Goal: Information Seeking & Learning: Learn about a topic

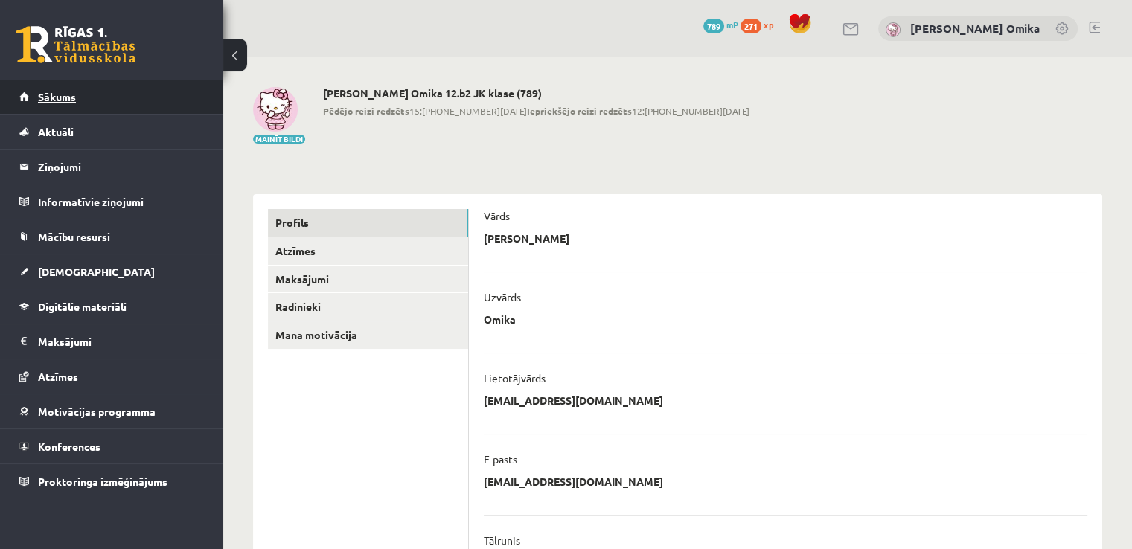
click at [74, 102] on link "Sākums" at bounding box center [111, 97] width 185 height 34
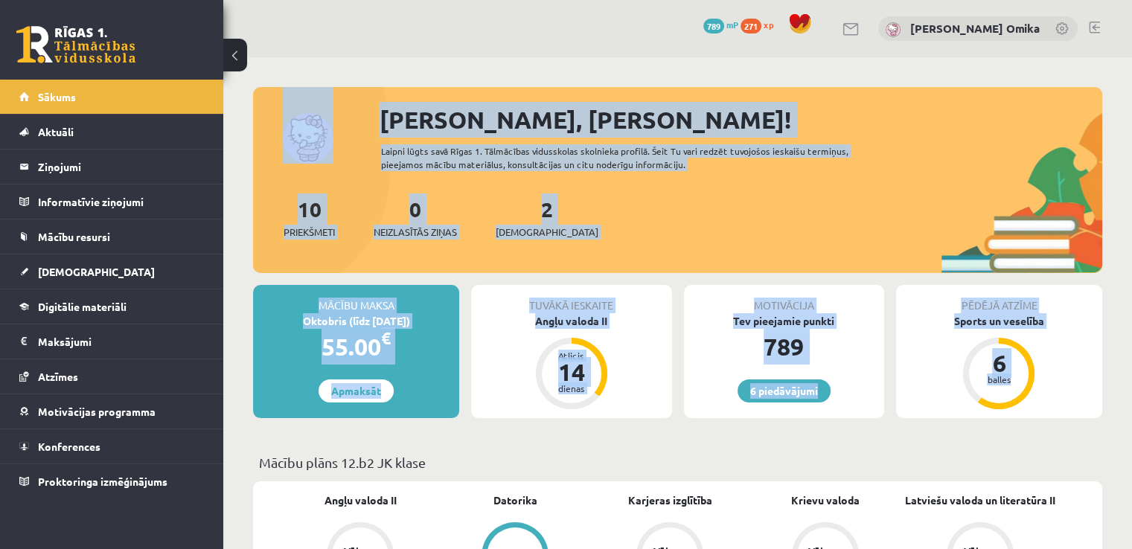
drag, startPoint x: 269, startPoint y: 96, endPoint x: 1137, endPoint y: 417, distance: 926.0
click at [1131, 417] on html "6 Dāvanas 789 mP 271 xp [PERSON_NAME] Omika Sākums Aktuāli Kā mācīties eSKOLĀ K…" at bounding box center [566, 274] width 1132 height 549
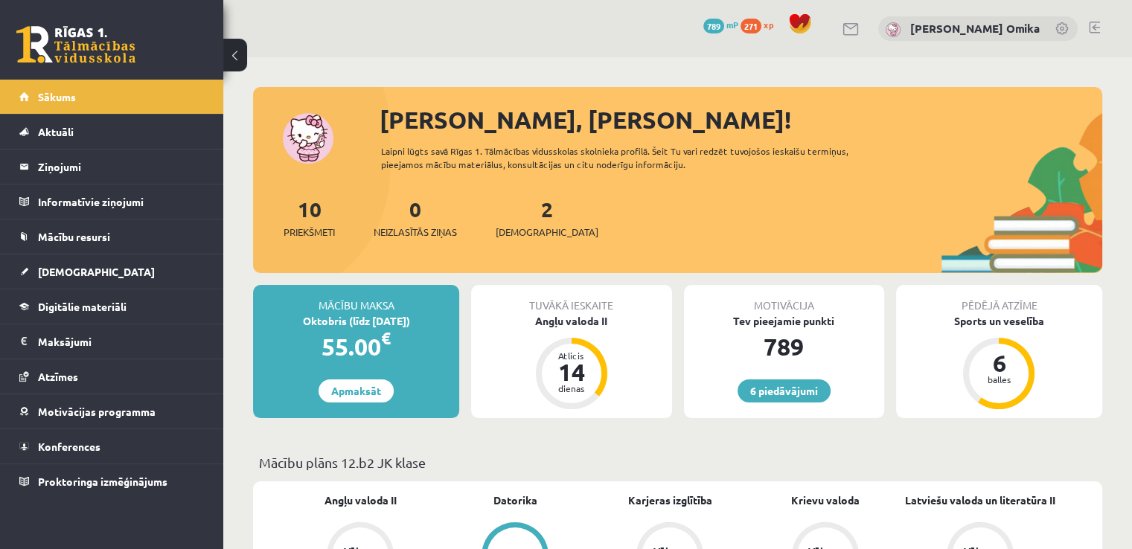
click at [1097, 407] on div "Pēdējā atzīme Sports un veselība 6 balles" at bounding box center [999, 351] width 206 height 133
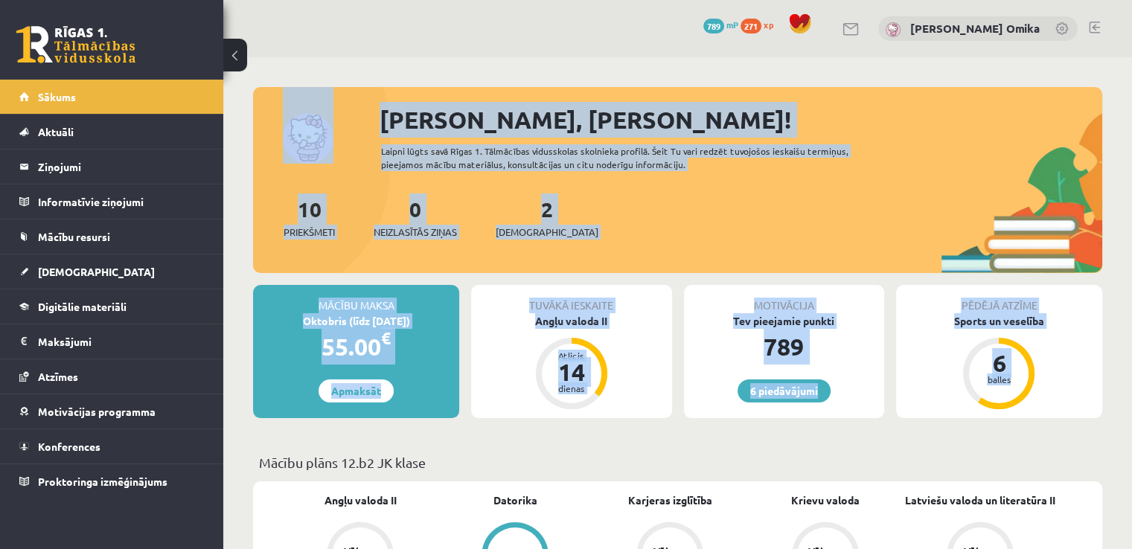
drag, startPoint x: 1095, startPoint y: 408, endPoint x: 248, endPoint y: 87, distance: 906.2
click at [324, 90] on div at bounding box center [677, 94] width 849 height 15
click at [360, 147] on div "[PERSON_NAME], [PERSON_NAME]! Laipni lūgts savā Rīgas 1. Tālmācības vidusskolas…" at bounding box center [677, 187] width 849 height 171
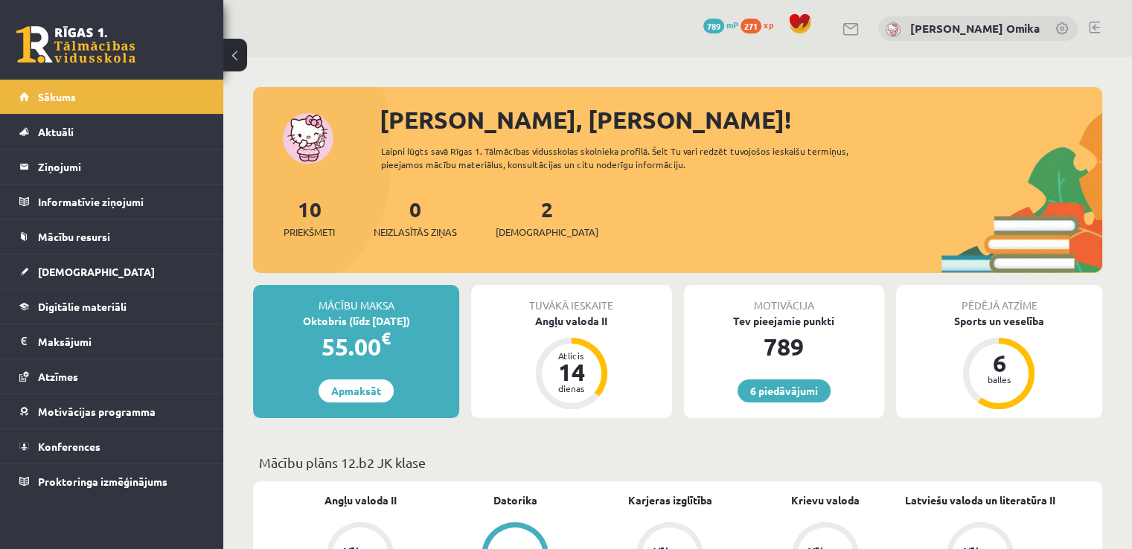
click at [323, 45] on div "6 Dāvanas 789 mP 271 xp [PERSON_NAME] Omika" at bounding box center [677, 28] width 909 height 57
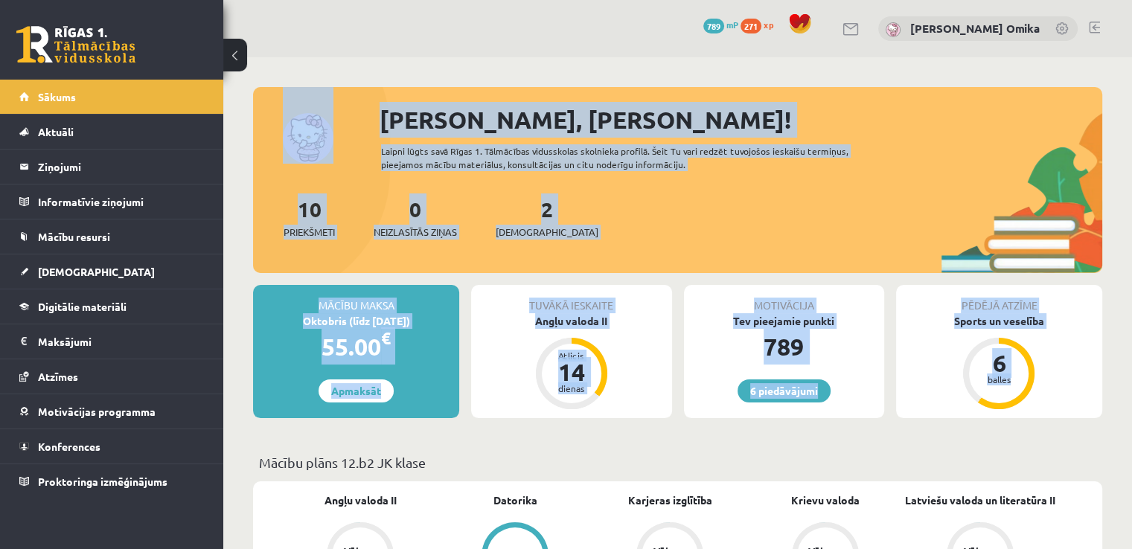
drag, startPoint x: 278, startPoint y: 94, endPoint x: 1081, endPoint y: 396, distance: 857.9
click at [744, 240] on div "10 Priekšmeti 0 Neizlasītās ziņas 2 Ieskaites" at bounding box center [677, 233] width 849 height 80
drag, startPoint x: 283, startPoint y: 81, endPoint x: 1090, endPoint y: 362, distance: 854.8
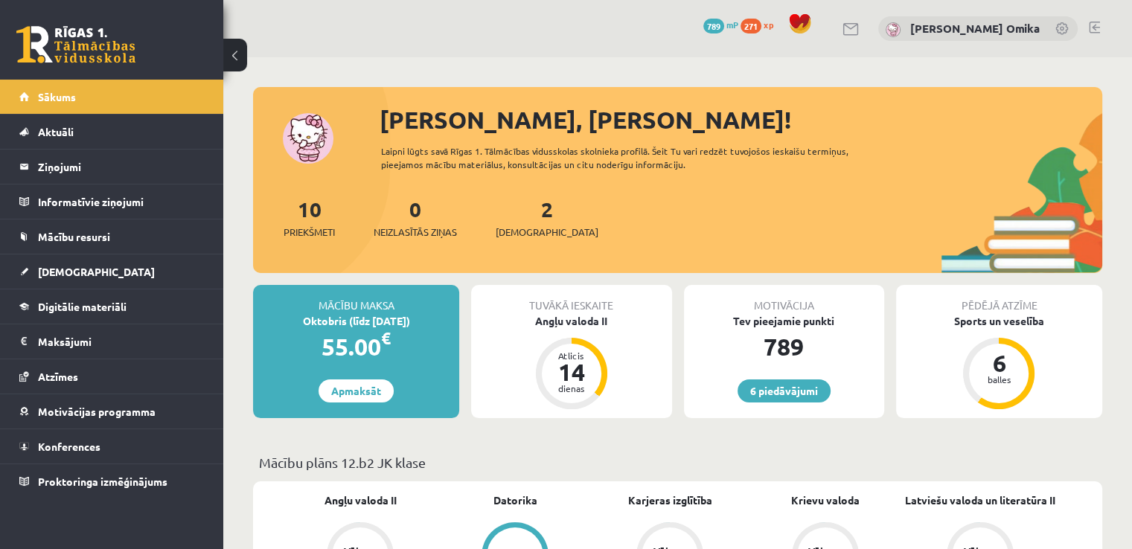
click at [407, 56] on div "6 Dāvanas 789 mP 271 xp [PERSON_NAME] Omika" at bounding box center [677, 28] width 909 height 57
click at [527, 205] on link "2 Ieskaites" at bounding box center [547, 218] width 103 height 44
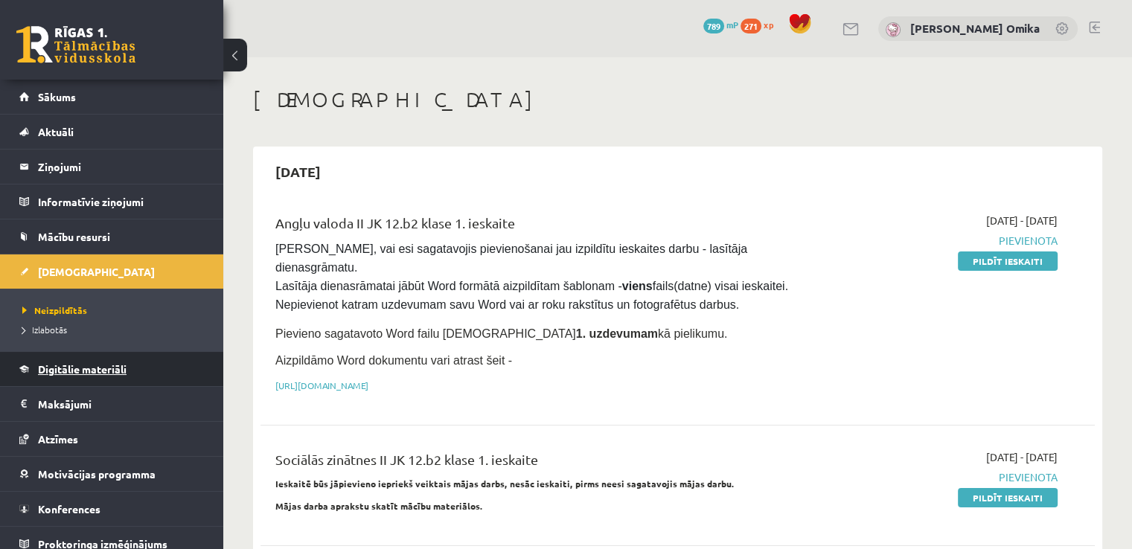
click at [102, 357] on link "Digitālie materiāli" at bounding box center [111, 369] width 185 height 34
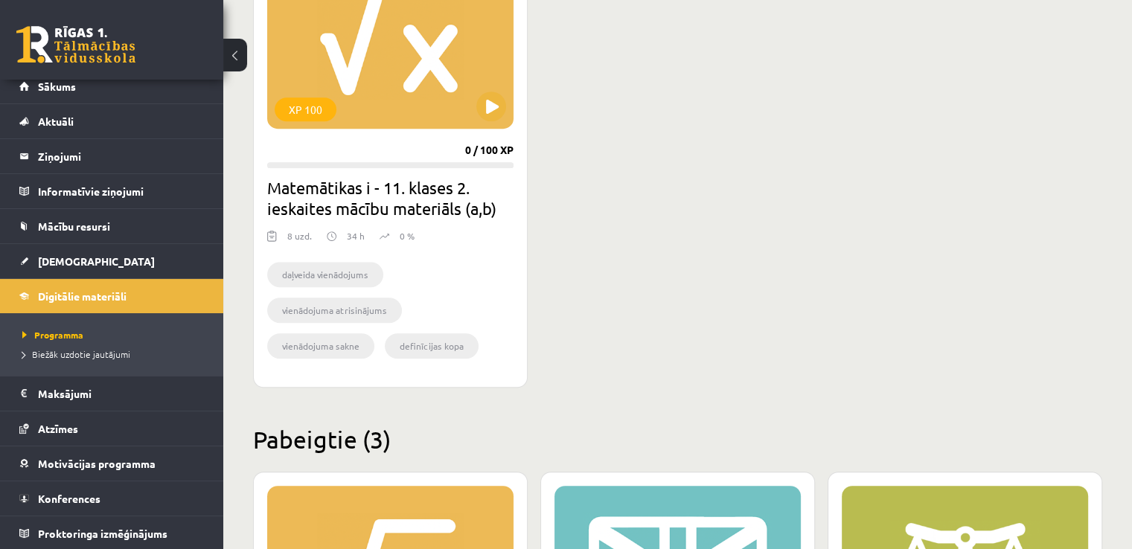
scroll to position [1339, 0]
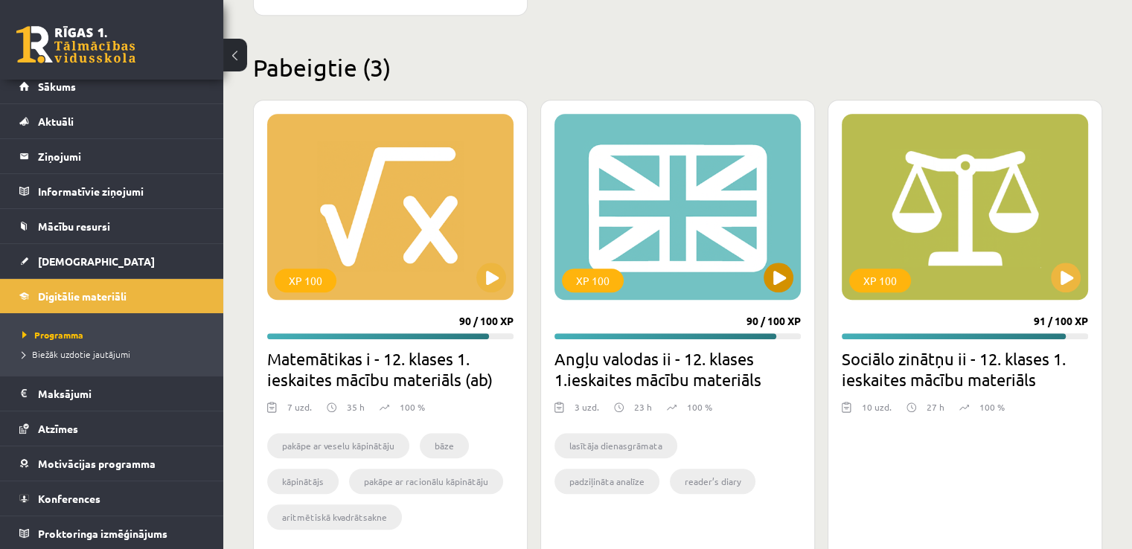
click at [793, 259] on div "XP 100" at bounding box center [677, 207] width 246 height 186
click at [773, 257] on div "XP 100" at bounding box center [677, 207] width 246 height 186
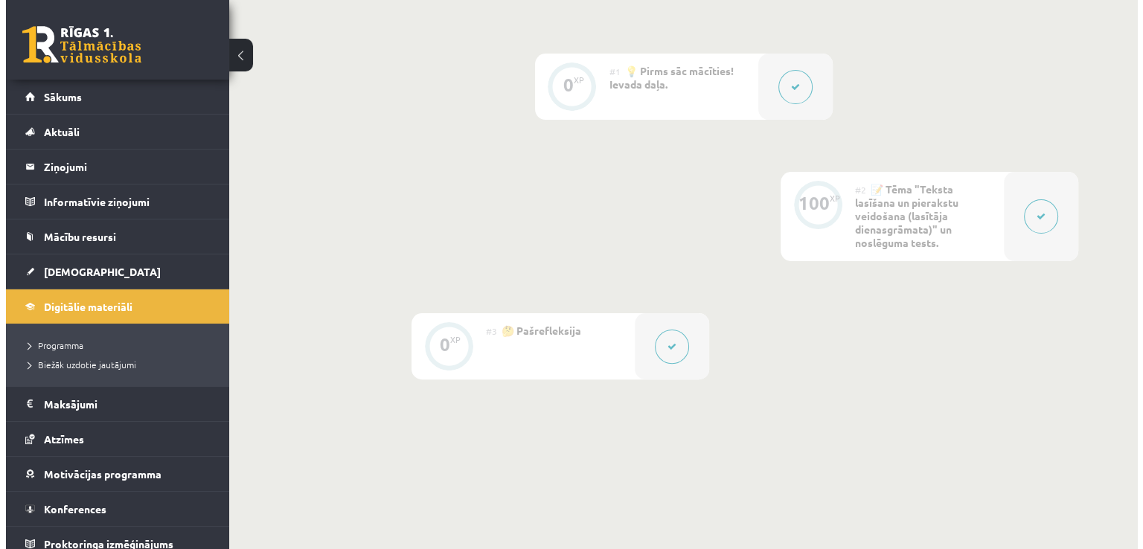
scroll to position [372, 0]
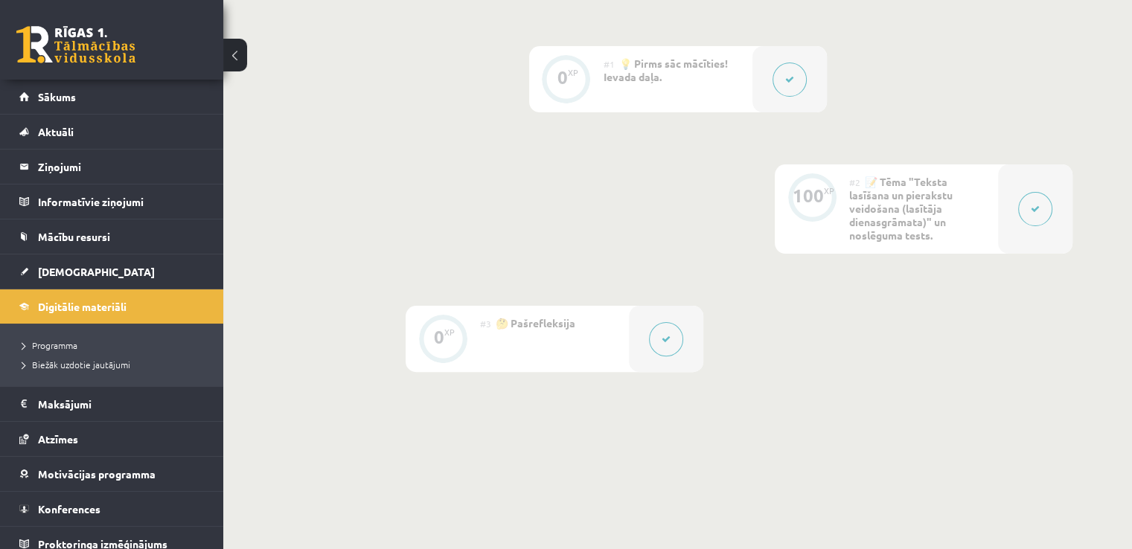
click at [1022, 199] on button at bounding box center [1035, 209] width 34 height 34
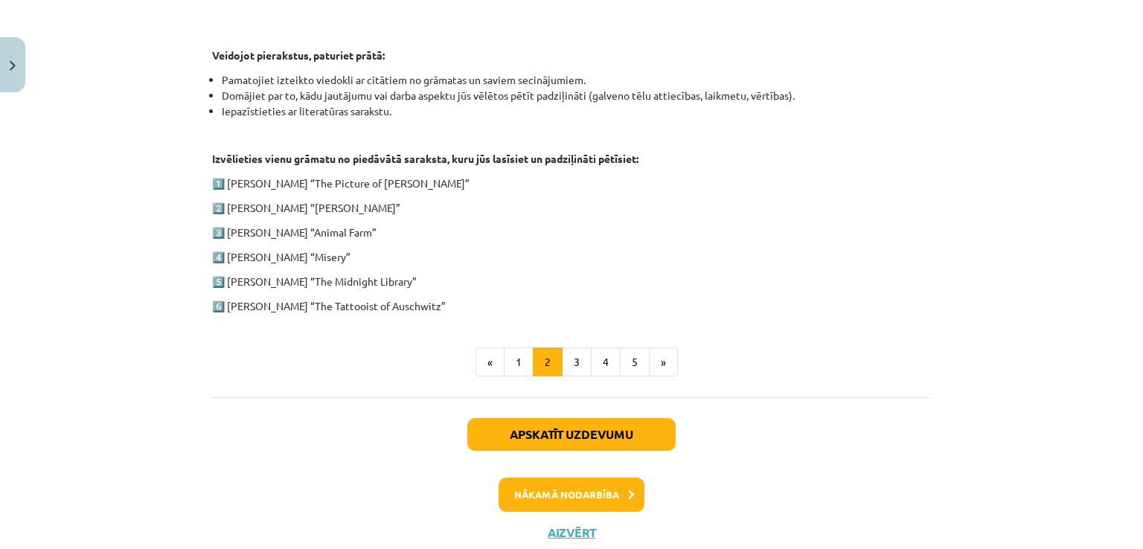
scroll to position [744, 0]
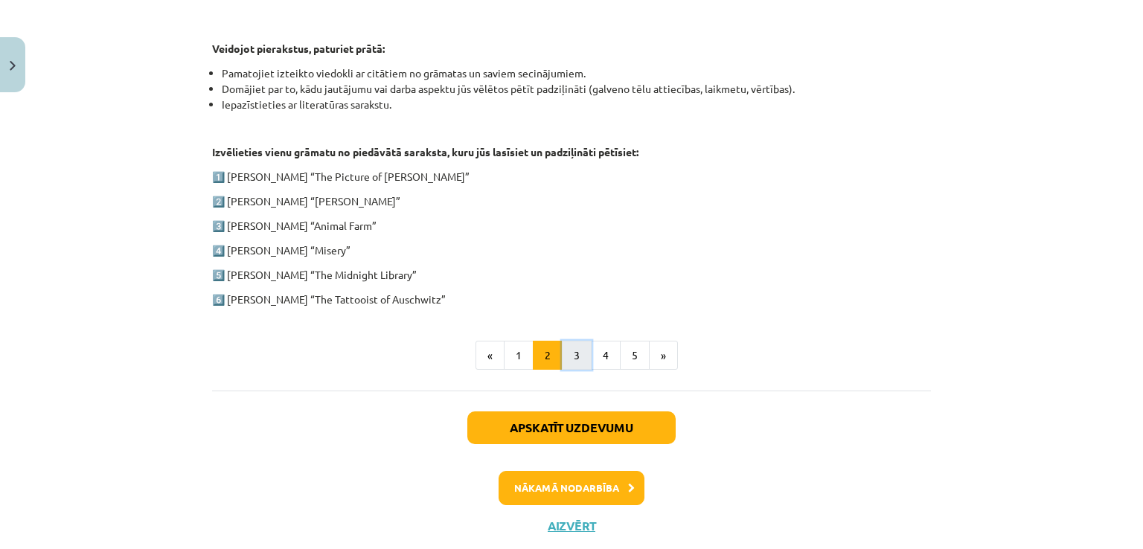
click at [572, 347] on button "3" at bounding box center [577, 356] width 30 height 30
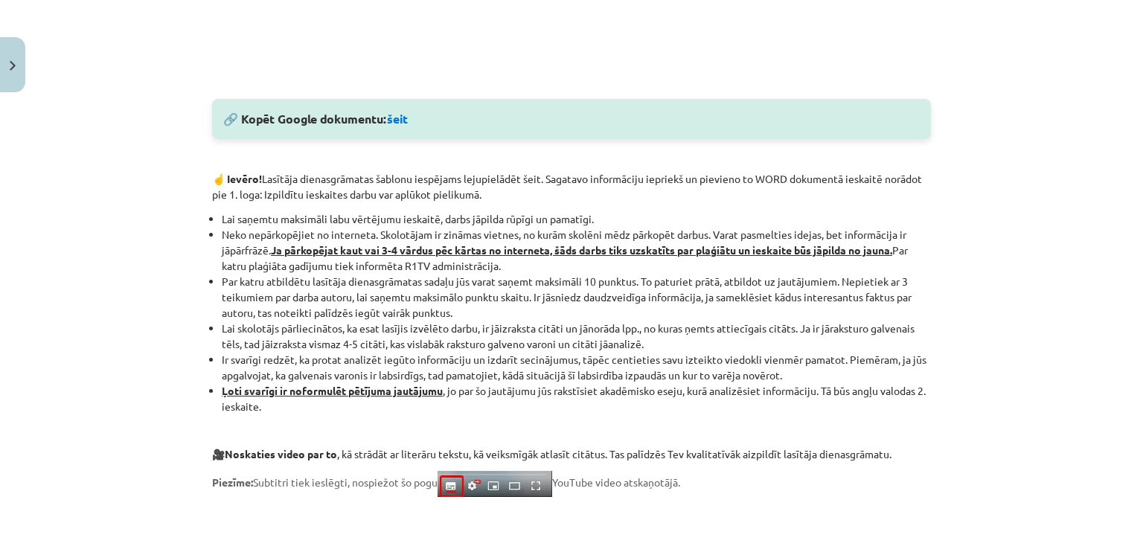
scroll to position [810, 0]
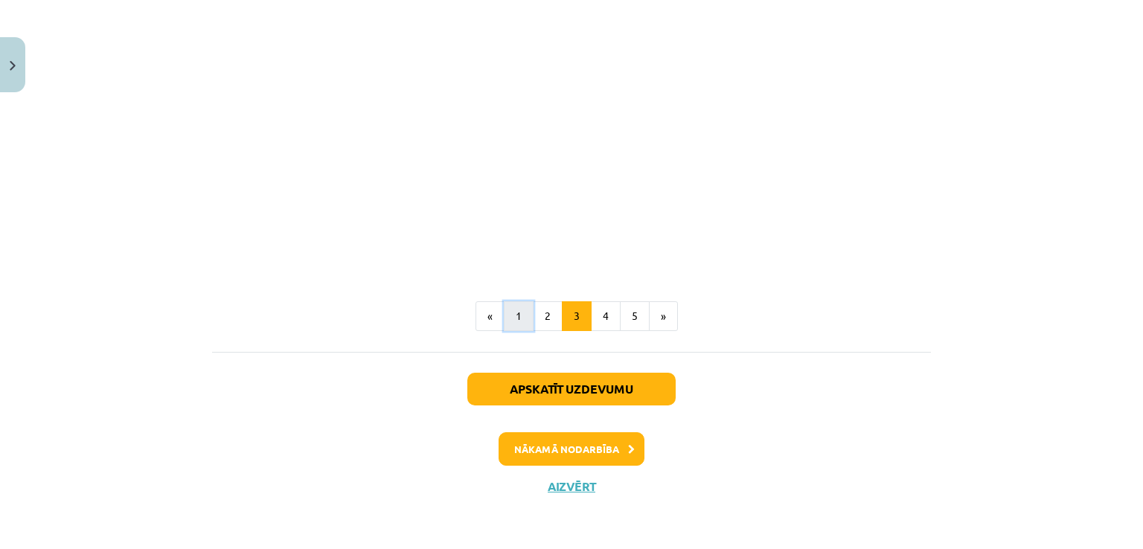
click at [506, 321] on button "1" at bounding box center [519, 316] width 30 height 30
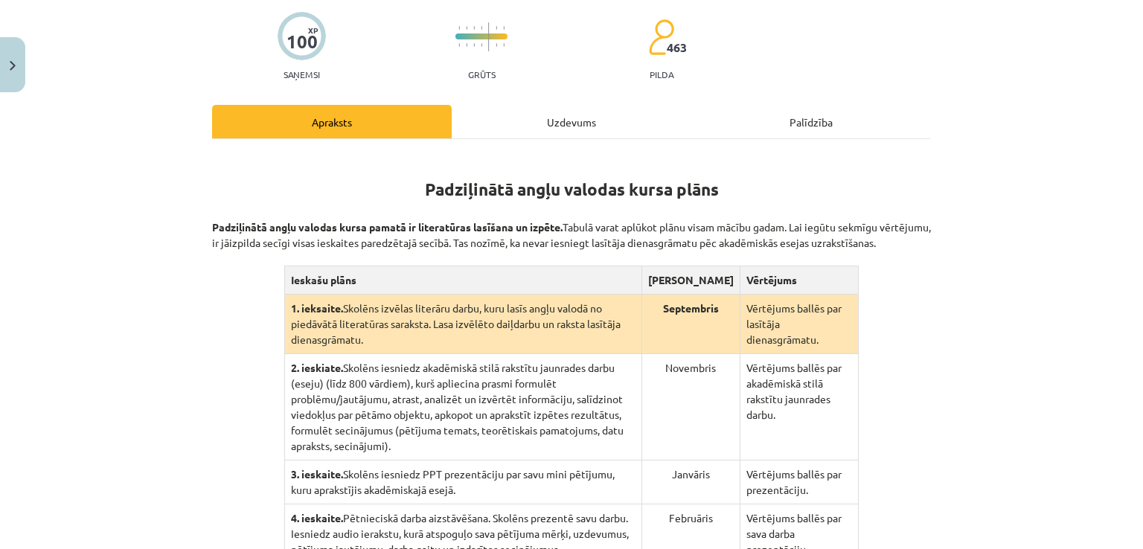
scroll to position [0, 0]
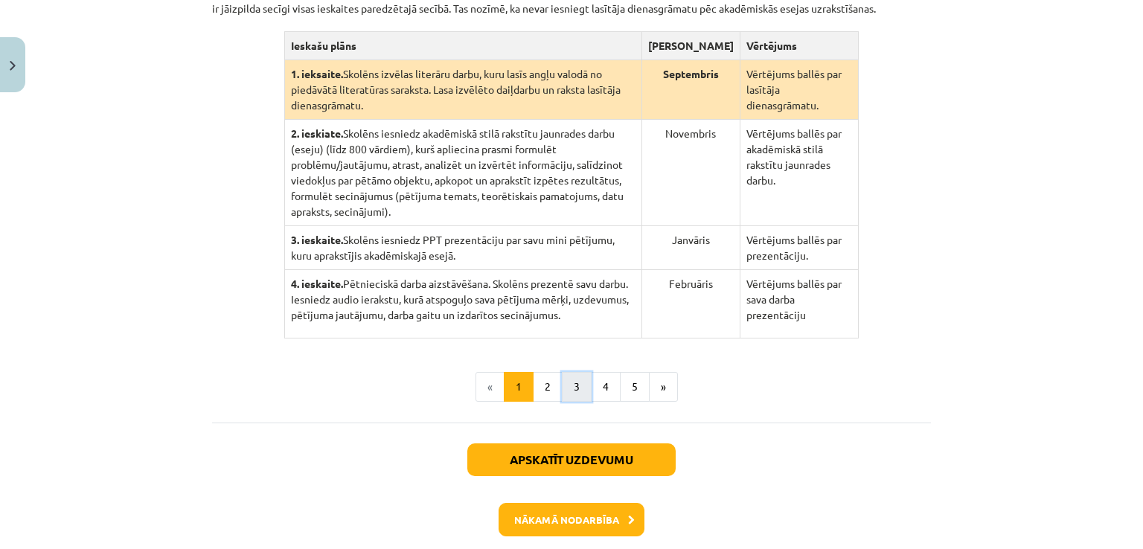
click at [564, 372] on button "3" at bounding box center [577, 387] width 30 height 30
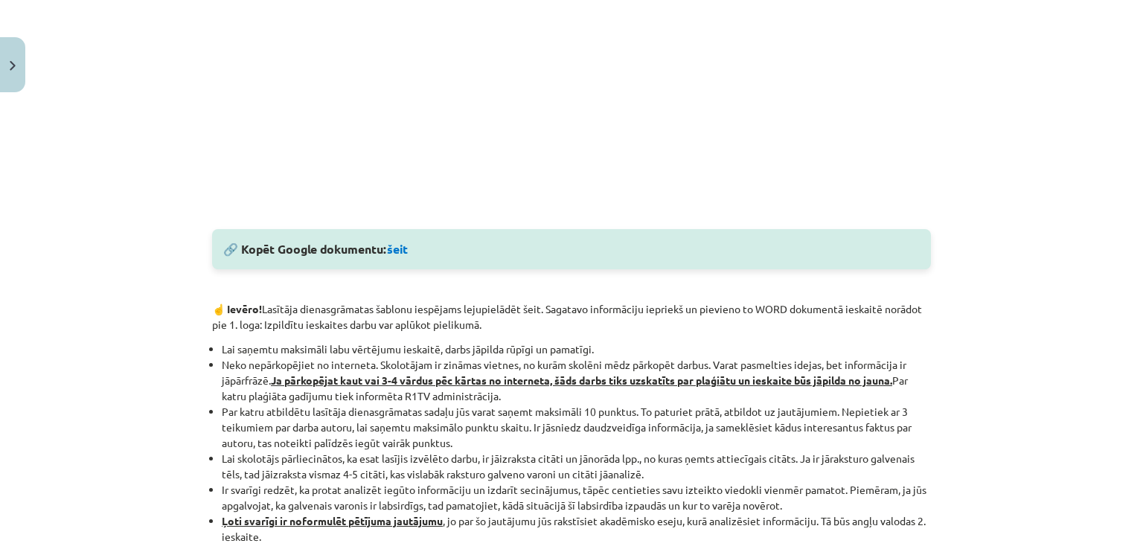
scroll to position [736, 0]
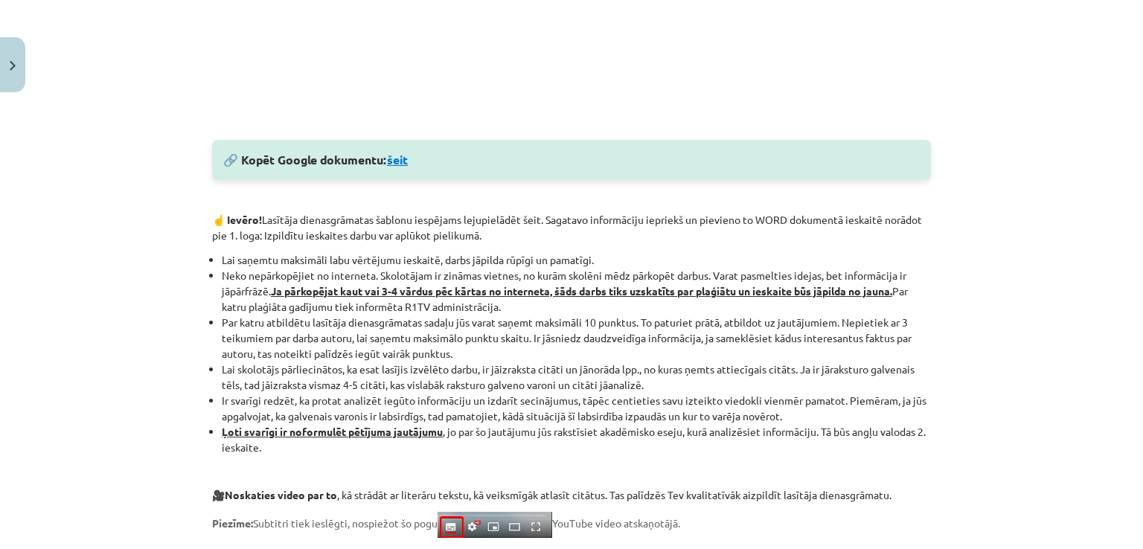
click at [390, 156] on link "šeit" at bounding box center [397, 160] width 21 height 16
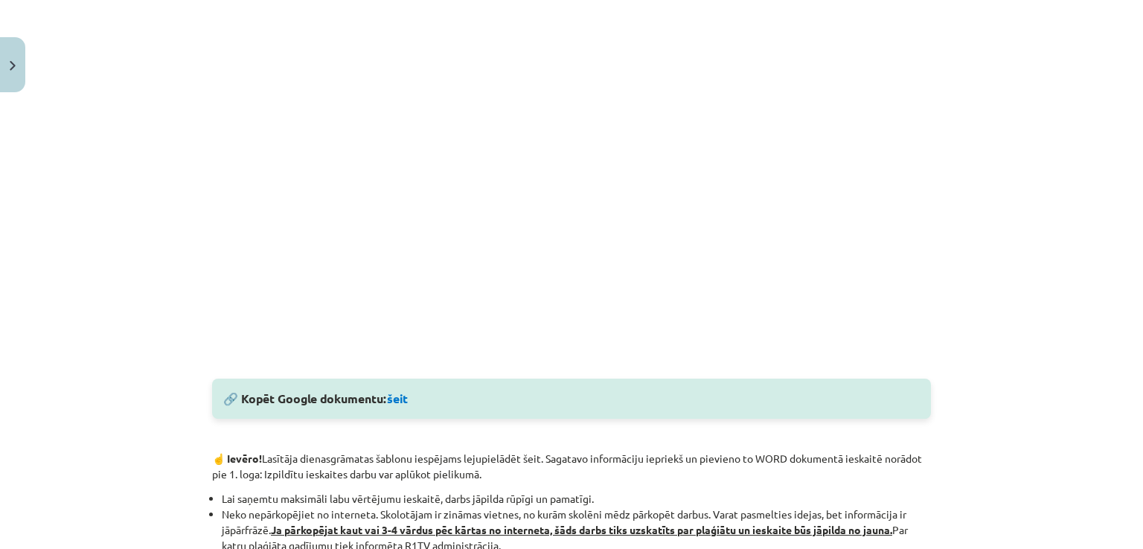
scroll to position [438, 0]
